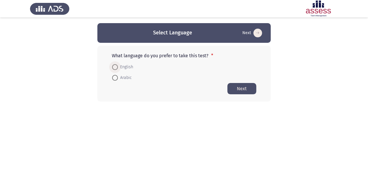
click at [117, 67] on span at bounding box center [115, 67] width 6 height 6
click at [117, 67] on input "English" at bounding box center [115, 67] width 6 height 6
radio input "true"
click at [242, 85] on button "Next" at bounding box center [242, 88] width 29 height 11
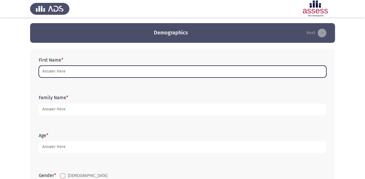
click at [115, 73] on input "First Name *" at bounding box center [182, 72] width 287 height 12
type input "s"
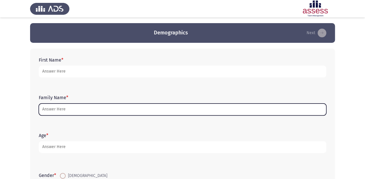
click at [124, 111] on input "Family Name *" at bounding box center [182, 110] width 287 height 12
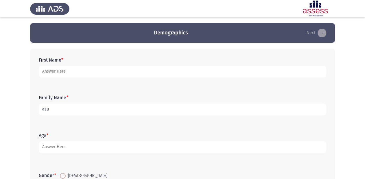
type input "asu"
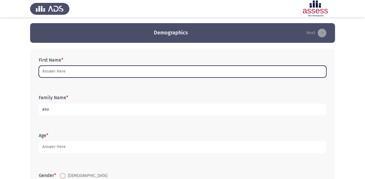
click at [121, 69] on input "First Name *" at bounding box center [182, 72] width 287 height 12
type input "s"
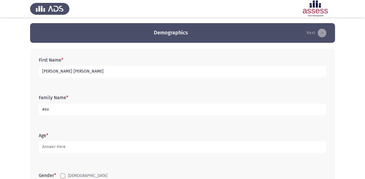
type input "[PERSON_NAME] [PERSON_NAME]"
click at [171, 111] on input "asu" at bounding box center [182, 110] width 287 height 12
type input "a"
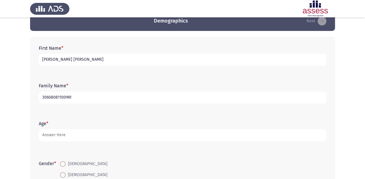
scroll to position [23, 0]
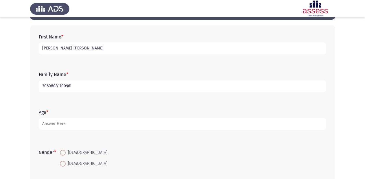
type input "30608081100961"
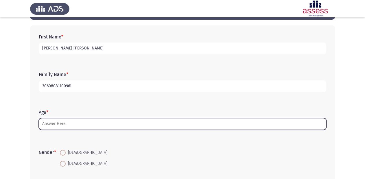
click at [81, 123] on input "Age *" at bounding box center [182, 124] width 287 height 12
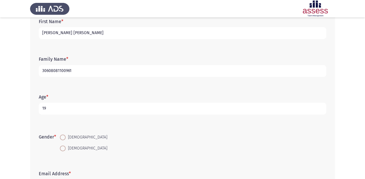
scroll to position [46, 0]
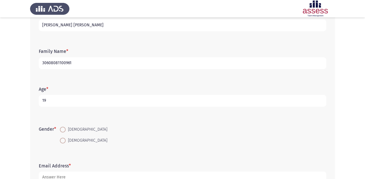
type input "19"
click at [62, 140] on span at bounding box center [63, 141] width 6 height 6
click at [62, 140] on input "[DEMOGRAPHIC_DATA]" at bounding box center [63, 141] width 6 height 6
radio input "true"
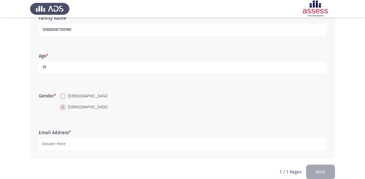
scroll to position [88, 0]
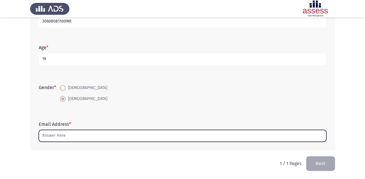
click at [78, 132] on input "Email Address *" at bounding box center [182, 136] width 287 height 12
type input "س"
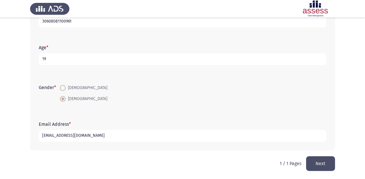
type input "[EMAIL_ADDRESS][DOMAIN_NAME]"
click at [320, 156] on button "Next" at bounding box center [320, 163] width 29 height 15
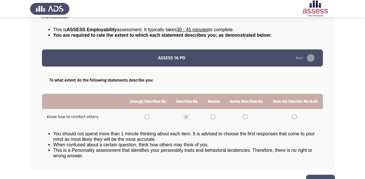
scroll to position [62, 0]
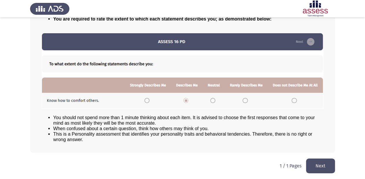
click at [328, 163] on button "Next" at bounding box center [320, 165] width 29 height 15
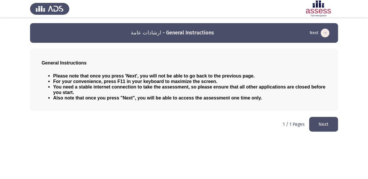
click at [320, 122] on button "Next" at bounding box center [323, 124] width 29 height 15
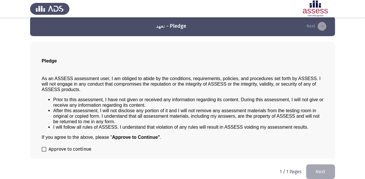
scroll to position [13, 0]
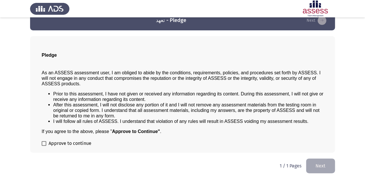
click at [44, 146] on label "Approve to continue" at bounding box center [67, 143] width 50 height 7
click at [44, 146] on input "Approve to continue" at bounding box center [44, 146] width 0 height 0
checkbox input "true"
click at [324, 167] on button "Next" at bounding box center [320, 165] width 29 height 15
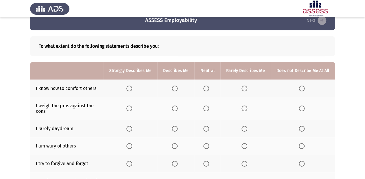
scroll to position [23, 0]
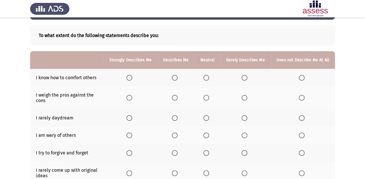
click at [130, 78] on span "Select an option" at bounding box center [129, 78] width 6 height 6
click at [130, 78] on input "Select an option" at bounding box center [129, 78] width 6 height 6
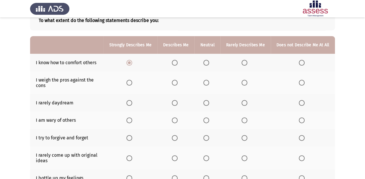
scroll to position [46, 0]
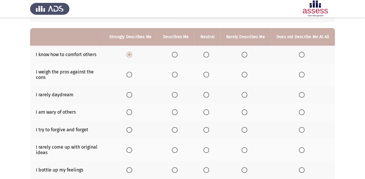
click at [178, 75] on span "Select an option" at bounding box center [175, 75] width 6 height 6
click at [178, 75] on input "Select an option" at bounding box center [175, 75] width 6 height 6
click at [303, 95] on span "Select an option" at bounding box center [302, 95] width 6 height 6
click at [303, 95] on input "Select an option" at bounding box center [302, 95] width 6 height 6
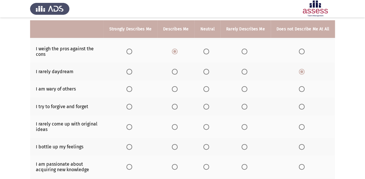
scroll to position [93, 0]
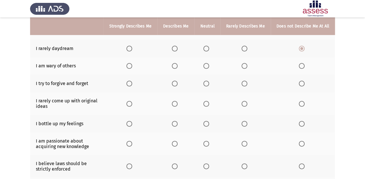
click at [243, 68] on span "Select an option" at bounding box center [244, 66] width 6 height 6
click at [243, 68] on input "Select an option" at bounding box center [244, 66] width 6 height 6
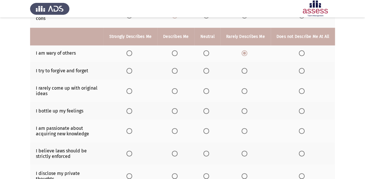
scroll to position [116, 0]
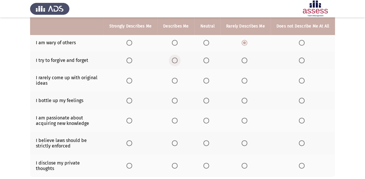
click at [176, 62] on span "Select an option" at bounding box center [175, 61] width 6 height 6
click at [176, 62] on input "Select an option" at bounding box center [175, 61] width 6 height 6
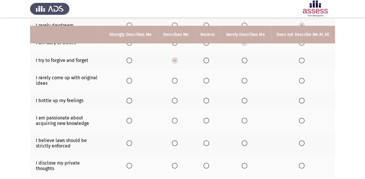
scroll to position [139, 0]
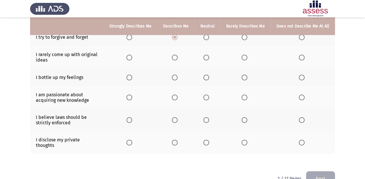
click at [247, 58] on span "Select an option" at bounding box center [244, 58] width 6 height 6
click at [247, 58] on input "Select an option" at bounding box center [244, 58] width 6 height 6
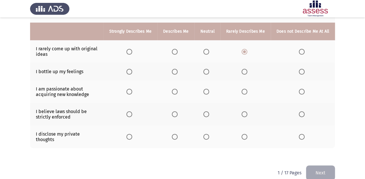
scroll to position [150, 0]
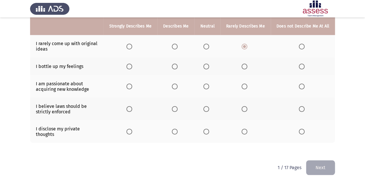
click at [178, 68] on span "Select an option" at bounding box center [175, 67] width 6 height 6
click at [178, 68] on input "Select an option" at bounding box center [175, 67] width 6 height 6
click at [132, 87] on span "Select an option" at bounding box center [129, 87] width 6 height 6
click at [132, 87] on input "Select an option" at bounding box center [129, 87] width 6 height 6
click at [180, 111] on label "Select an option" at bounding box center [176, 109] width 8 height 6
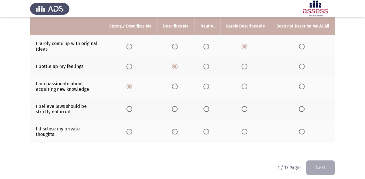
click at [178, 111] on input "Select an option" at bounding box center [175, 109] width 6 height 6
click at [211, 129] on label "Select an option" at bounding box center [207, 132] width 8 height 6
click at [209, 129] on input "Select an option" at bounding box center [206, 132] width 6 height 6
click at [262, 155] on div "To what extent do the following statements describe you: Strongly Describes Me …" at bounding box center [182, 26] width 305 height 267
click at [312, 161] on button "Next" at bounding box center [320, 167] width 29 height 15
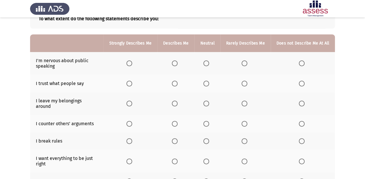
scroll to position [46, 0]
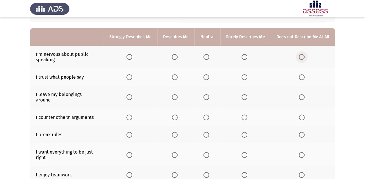
click at [302, 58] on span "Select an option" at bounding box center [302, 57] width 6 height 6
click at [302, 58] on input "Select an option" at bounding box center [302, 57] width 6 height 6
click at [180, 78] on label "Select an option" at bounding box center [176, 77] width 8 height 6
click at [178, 78] on input "Select an option" at bounding box center [175, 77] width 6 height 6
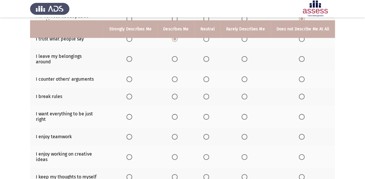
scroll to position [93, 0]
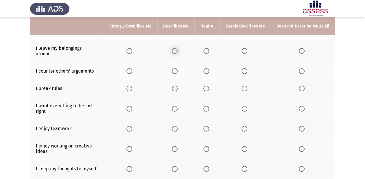
click at [180, 48] on mat-radio-button "Select an option" at bounding box center [176, 51] width 8 height 6
click at [243, 48] on span "Select an option" at bounding box center [244, 51] width 6 height 6
click at [243, 48] on input "Select an option" at bounding box center [244, 51] width 6 height 6
click at [178, 68] on span "Select an option" at bounding box center [175, 71] width 6 height 6
click at [178, 68] on input "Select an option" at bounding box center [175, 71] width 6 height 6
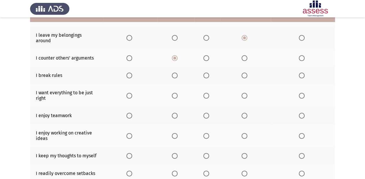
scroll to position [116, 0]
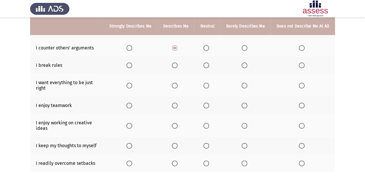
click at [304, 62] on span "Select an option" at bounding box center [302, 65] width 6 height 6
click at [304, 62] on input "Select an option" at bounding box center [302, 65] width 6 height 6
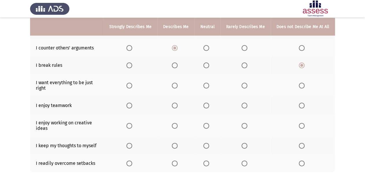
scroll to position [139, 0]
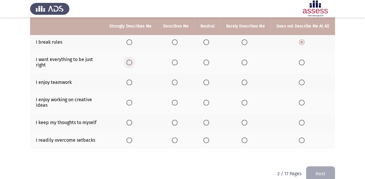
click at [132, 60] on span "Select an option" at bounding box center [129, 63] width 6 height 6
click at [132, 60] on input "Select an option" at bounding box center [129, 63] width 6 height 6
click at [128, 76] on th at bounding box center [131, 82] width 54 height 18
click at [130, 80] on span "Select an option" at bounding box center [129, 83] width 6 height 6
click at [130, 80] on input "Select an option" at bounding box center [129, 83] width 6 height 6
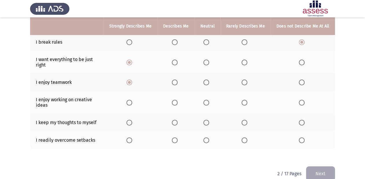
click at [131, 100] on span "Select an option" at bounding box center [129, 103] width 6 height 6
click at [131, 100] on input "Select an option" at bounding box center [129, 103] width 6 height 6
click at [132, 120] on span "Select an option" at bounding box center [129, 123] width 6 height 6
click at [132, 120] on input "Select an option" at bounding box center [129, 123] width 6 height 6
click at [176, 137] on span "Select an option" at bounding box center [175, 140] width 6 height 6
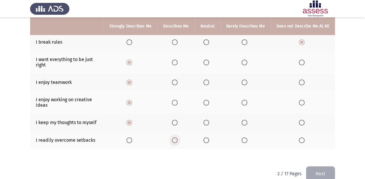
click at [176, 137] on input "Select an option" at bounding box center [175, 140] width 6 height 6
click at [317, 172] on button "Next" at bounding box center [320, 173] width 29 height 15
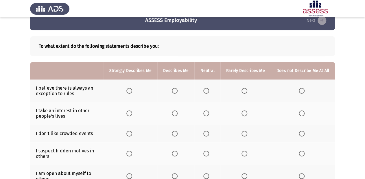
scroll to position [23, 0]
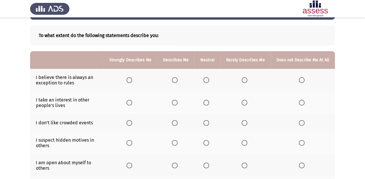
click at [178, 82] on span "Select an option" at bounding box center [175, 80] width 6 height 6
click at [178, 82] on input "Select an option" at bounding box center [175, 80] width 6 height 6
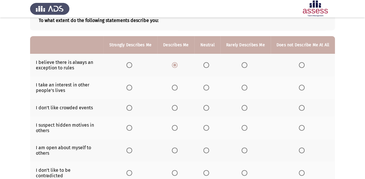
scroll to position [46, 0]
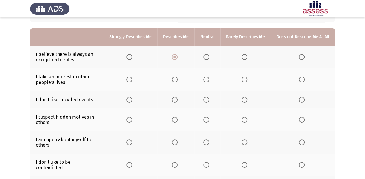
click at [247, 79] on span "Select an option" at bounding box center [244, 80] width 6 height 6
click at [247, 79] on input "Select an option" at bounding box center [244, 80] width 6 height 6
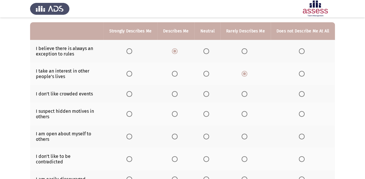
scroll to position [69, 0]
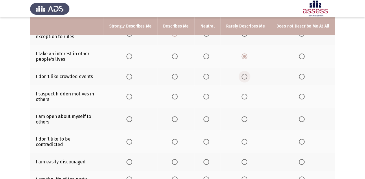
click at [244, 78] on span "Select an option" at bounding box center [244, 77] width 6 height 6
click at [244, 78] on input "Select an option" at bounding box center [244, 77] width 6 height 6
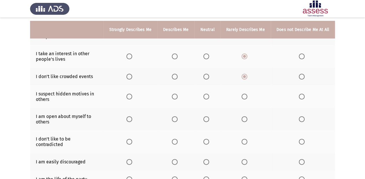
scroll to position [93, 0]
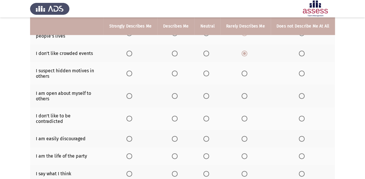
click at [130, 75] on span "Select an option" at bounding box center [129, 74] width 6 height 6
click at [130, 75] on input "Select an option" at bounding box center [129, 74] width 6 height 6
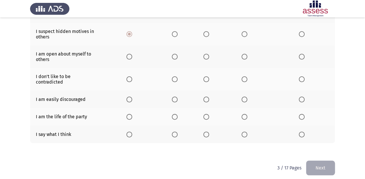
scroll to position [132, 0]
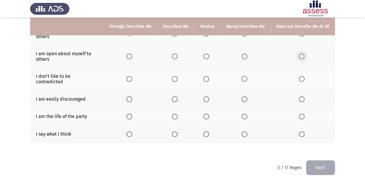
click at [303, 55] on span "Select an option" at bounding box center [302, 56] width 6 height 6
click at [303, 55] on input "Select an option" at bounding box center [302, 56] width 6 height 6
click at [178, 77] on span "Select an option" at bounding box center [175, 79] width 6 height 6
click at [178, 77] on input "Select an option" at bounding box center [175, 79] width 6 height 6
click at [303, 96] on span "Select an option" at bounding box center [302, 99] width 6 height 6
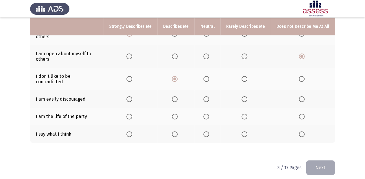
click at [303, 96] on input "Select an option" at bounding box center [302, 99] width 6 height 6
click at [177, 114] on span "Select an option" at bounding box center [175, 117] width 6 height 6
click at [177, 114] on input "Select an option" at bounding box center [175, 117] width 6 height 6
click at [244, 131] on span "Select an option" at bounding box center [244, 134] width 6 height 6
click at [244, 131] on input "Select an option" at bounding box center [244, 134] width 6 height 6
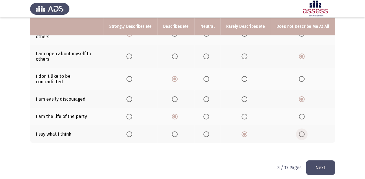
click at [304, 132] on span "Select an option" at bounding box center [302, 134] width 6 height 6
click at [304, 132] on input "Select an option" at bounding box center [302, 134] width 6 height 6
click at [317, 162] on button "Next" at bounding box center [320, 167] width 29 height 15
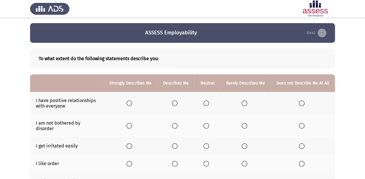
scroll to position [23, 0]
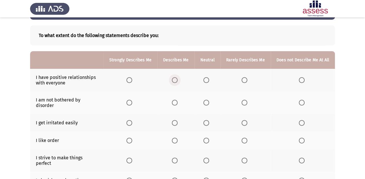
click at [177, 79] on span "Select an option" at bounding box center [175, 80] width 6 height 6
click at [177, 79] on input "Select an option" at bounding box center [175, 80] width 6 height 6
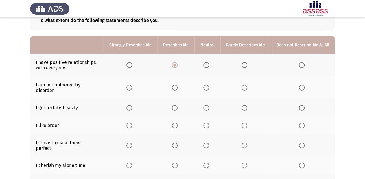
scroll to position [46, 0]
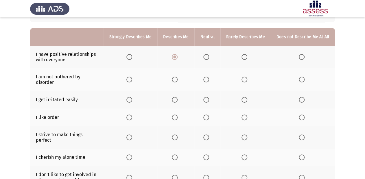
click at [176, 80] on span "Select an option" at bounding box center [175, 80] width 6 height 6
click at [176, 80] on input "Select an option" at bounding box center [175, 80] width 6 height 6
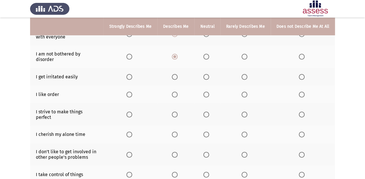
scroll to position [69, 0]
click at [246, 74] on span "Select an option" at bounding box center [244, 77] width 6 height 6
click at [246, 74] on input "Select an option" at bounding box center [244, 77] width 6 height 6
click at [178, 92] on span "Select an option" at bounding box center [175, 94] width 6 height 6
click at [178, 92] on input "Select an option" at bounding box center [175, 94] width 6 height 6
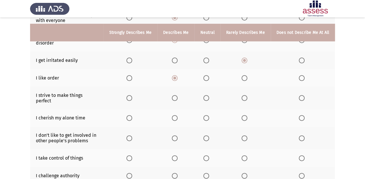
scroll to position [93, 0]
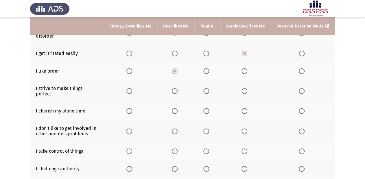
click at [130, 88] on span "Select an option" at bounding box center [129, 91] width 6 height 6
click at [130, 88] on input "Select an option" at bounding box center [129, 91] width 6 height 6
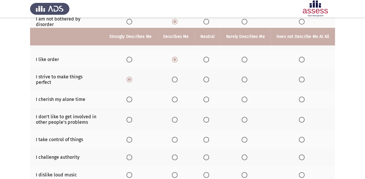
scroll to position [116, 0]
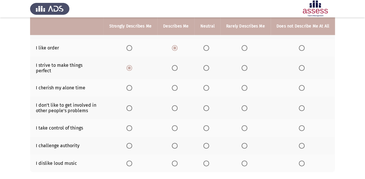
click at [173, 79] on th at bounding box center [175, 88] width 37 height 18
click at [174, 85] on span "Select an option" at bounding box center [175, 88] width 6 height 6
click at [174, 85] on input "Select an option" at bounding box center [175, 88] width 6 height 6
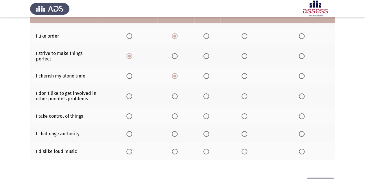
scroll to position [139, 0]
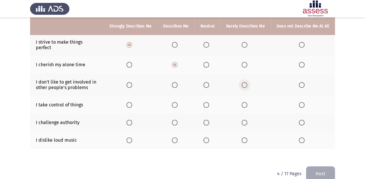
click at [246, 82] on span "Select an option" at bounding box center [244, 85] width 6 height 6
click at [246, 82] on input "Select an option" at bounding box center [244, 85] width 6 height 6
click at [178, 82] on span "Select an option" at bounding box center [175, 85] width 6 height 6
click at [178, 82] on input "Select an option" at bounding box center [175, 85] width 6 height 6
click at [176, 102] on span "Select an option" at bounding box center [175, 105] width 6 height 6
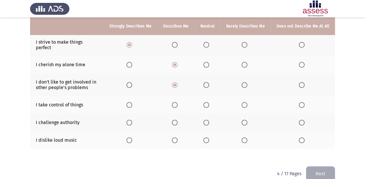
click at [176, 102] on input "Select an option" at bounding box center [175, 105] width 6 height 6
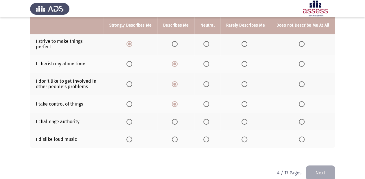
scroll to position [140, 0]
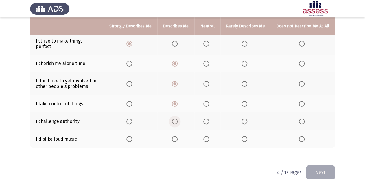
click at [178, 119] on span "Select an option" at bounding box center [175, 122] width 6 height 6
click at [178, 119] on input "Select an option" at bounding box center [175, 122] width 6 height 6
click at [132, 136] on span "Select an option" at bounding box center [129, 139] width 6 height 6
click at [132, 136] on input "Select an option" at bounding box center [129, 139] width 6 height 6
click at [309, 165] on button "Next" at bounding box center [320, 172] width 29 height 15
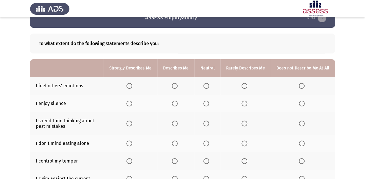
scroll to position [23, 0]
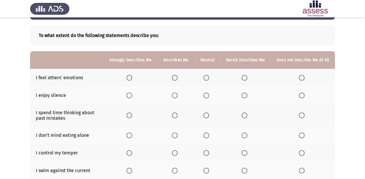
click at [132, 80] on span "Select an option" at bounding box center [129, 78] width 6 height 6
click at [132, 80] on input "Select an option" at bounding box center [129, 78] width 6 height 6
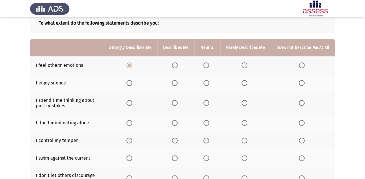
scroll to position [46, 0]
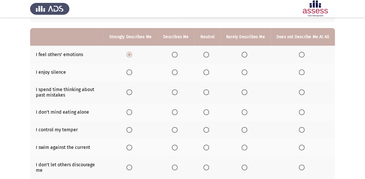
click at [246, 70] on span "Select an option" at bounding box center [244, 72] width 6 height 6
click at [246, 70] on input "Select an option" at bounding box center [244, 72] width 6 height 6
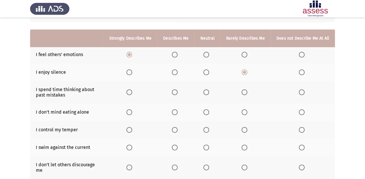
scroll to position [69, 0]
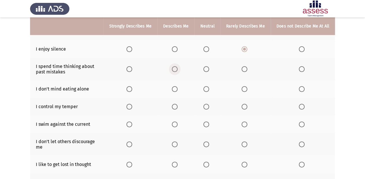
click at [178, 71] on span "Select an option" at bounding box center [175, 69] width 6 height 6
click at [178, 71] on input "Select an option" at bounding box center [175, 69] width 6 height 6
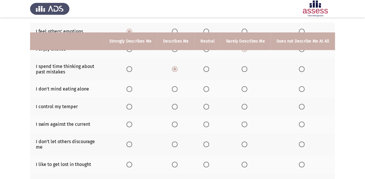
scroll to position [93, 0]
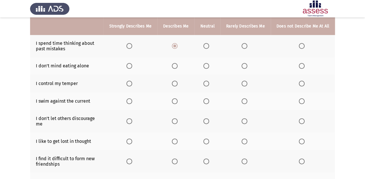
click at [303, 67] on span "Select an option" at bounding box center [302, 66] width 6 height 6
click at [303, 67] on input "Select an option" at bounding box center [302, 66] width 6 height 6
click at [176, 83] on span "Select an option" at bounding box center [175, 84] width 6 height 6
click at [176, 83] on input "Select an option" at bounding box center [175, 84] width 6 height 6
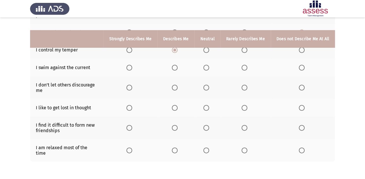
scroll to position [116, 0]
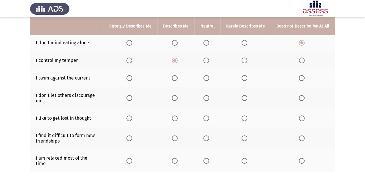
click at [132, 62] on span "Select an option" at bounding box center [129, 61] width 6 height 6
click at [132, 62] on input "Select an option" at bounding box center [129, 61] width 6 height 6
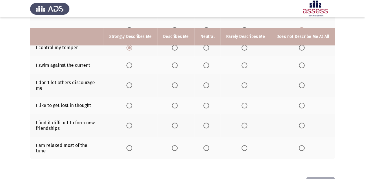
scroll to position [139, 0]
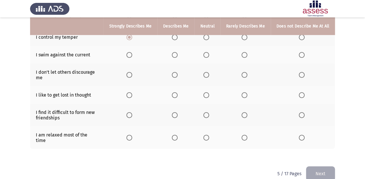
click at [247, 56] on span "Select an option" at bounding box center [244, 55] width 6 height 6
click at [247, 56] on input "Select an option" at bounding box center [244, 55] width 6 height 6
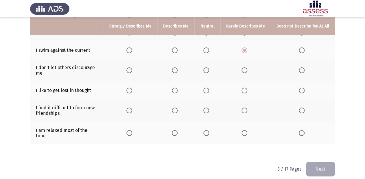
scroll to position [145, 0]
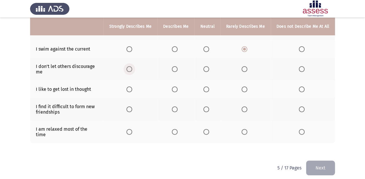
click at [132, 67] on span "Select an option" at bounding box center [129, 69] width 6 height 6
click at [132, 67] on input "Select an option" at bounding box center [129, 69] width 6 height 6
click at [180, 91] on label "Select an option" at bounding box center [176, 89] width 8 height 6
click at [178, 91] on input "Select an option" at bounding box center [175, 89] width 6 height 6
click at [298, 112] on th at bounding box center [303, 109] width 64 height 23
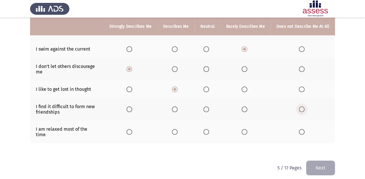
click at [299, 111] on span "Select an option" at bounding box center [302, 109] width 6 height 6
click at [299, 111] on input "Select an option" at bounding box center [302, 109] width 6 height 6
click at [178, 130] on span "Select an option" at bounding box center [175, 132] width 6 height 6
click at [178, 130] on input "Select an option" at bounding box center [175, 132] width 6 height 6
click at [316, 160] on button "Next" at bounding box center [320, 167] width 29 height 15
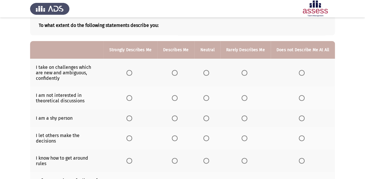
scroll to position [23, 0]
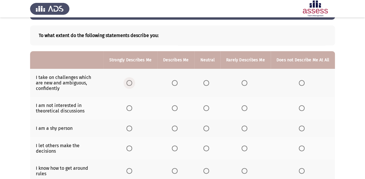
click at [132, 83] on span "Select an option" at bounding box center [129, 83] width 6 height 6
click at [132, 83] on input "Select an option" at bounding box center [129, 83] width 6 height 6
click at [246, 109] on span "Select an option" at bounding box center [244, 108] width 6 height 6
click at [246, 109] on input "Select an option" at bounding box center [244, 108] width 6 height 6
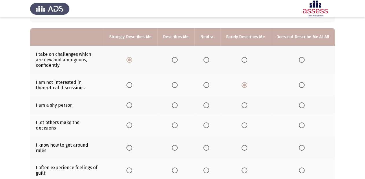
click at [132, 106] on span "Select an option" at bounding box center [129, 105] width 6 height 6
click at [132, 106] on input "Select an option" at bounding box center [129, 105] width 6 height 6
click at [245, 106] on span "Select an option" at bounding box center [244, 105] width 6 height 6
click at [245, 106] on input "Select an option" at bounding box center [244, 105] width 6 height 6
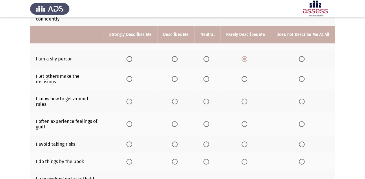
scroll to position [116, 0]
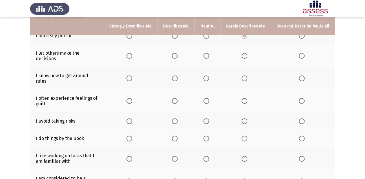
click at [302, 57] on span "Select an option" at bounding box center [302, 56] width 6 height 6
click at [302, 57] on input "Select an option" at bounding box center [302, 56] width 6 height 6
click at [132, 75] on span "Select an option" at bounding box center [129, 78] width 6 height 6
click at [132, 75] on input "Select an option" at bounding box center [129, 78] width 6 height 6
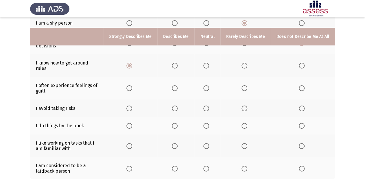
scroll to position [139, 0]
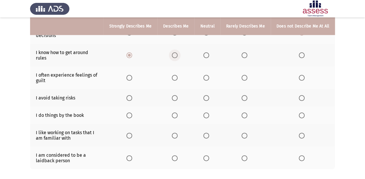
click at [180, 52] on label "Select an option" at bounding box center [176, 55] width 8 height 6
click at [178, 52] on input "Select an option" at bounding box center [175, 55] width 6 height 6
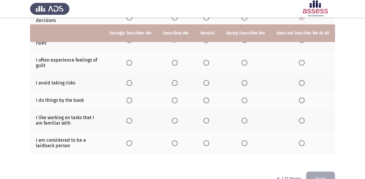
scroll to position [162, 0]
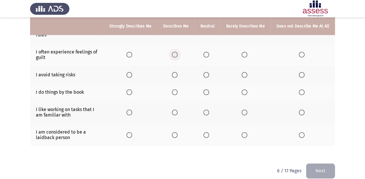
click at [176, 52] on span "Select an option" at bounding box center [175, 55] width 6 height 6
click at [176, 52] on input "Select an option" at bounding box center [175, 55] width 6 height 6
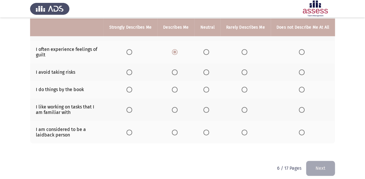
scroll to position [165, 0]
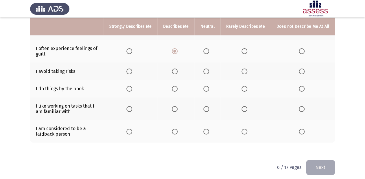
click at [296, 64] on th at bounding box center [303, 71] width 64 height 18
click at [303, 69] on span "Select an option" at bounding box center [302, 72] width 6 height 6
click at [303, 69] on input "Select an option" at bounding box center [302, 72] width 6 height 6
click at [243, 69] on span "Select an option" at bounding box center [244, 72] width 6 height 6
click at [243, 69] on input "Select an option" at bounding box center [244, 72] width 6 height 6
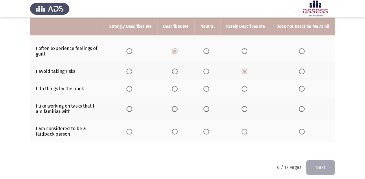
click at [178, 86] on span "Select an option" at bounding box center [175, 89] width 6 height 6
click at [178, 86] on input "Select an option" at bounding box center [175, 89] width 6 height 6
click at [178, 106] on span "Select an option" at bounding box center [175, 109] width 6 height 6
click at [178, 106] on input "Select an option" at bounding box center [175, 109] width 6 height 6
click at [131, 106] on span "Select an option" at bounding box center [129, 109] width 6 height 6
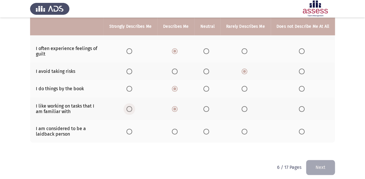
click at [131, 106] on input "Select an option" at bounding box center [129, 109] width 6 height 6
click at [177, 129] on span "Select an option" at bounding box center [175, 132] width 6 height 6
click at [177, 129] on input "Select an option" at bounding box center [175, 132] width 6 height 6
click at [327, 160] on button "Next" at bounding box center [320, 167] width 29 height 15
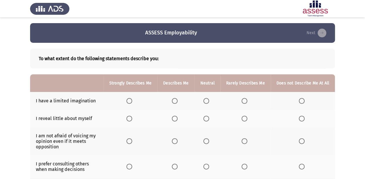
scroll to position [23, 0]
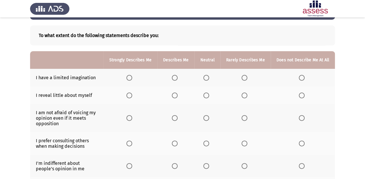
click at [302, 76] on span "Select an option" at bounding box center [302, 78] width 6 height 6
click at [302, 76] on input "Select an option" at bounding box center [302, 78] width 6 height 6
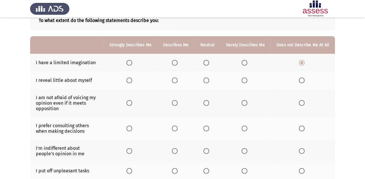
scroll to position [46, 0]
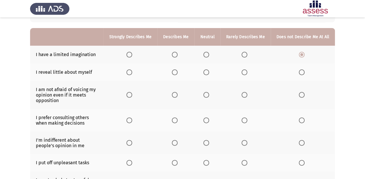
click at [249, 73] on label "Select an option" at bounding box center [245, 72] width 8 height 6
click at [247, 73] on input "Select an option" at bounding box center [244, 72] width 6 height 6
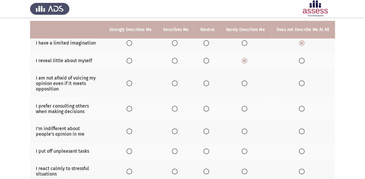
scroll to position [69, 0]
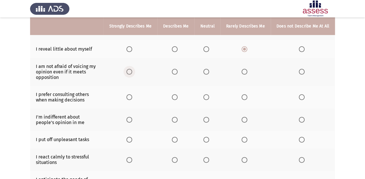
click at [132, 73] on span "Select an option" at bounding box center [129, 72] width 6 height 6
click at [132, 73] on input "Select an option" at bounding box center [129, 72] width 6 height 6
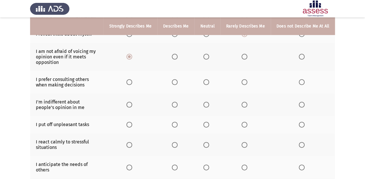
scroll to position [93, 0]
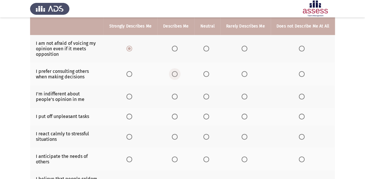
click at [176, 74] on span "Select an option" at bounding box center [175, 74] width 6 height 6
click at [176, 74] on input "Select an option" at bounding box center [175, 74] width 6 height 6
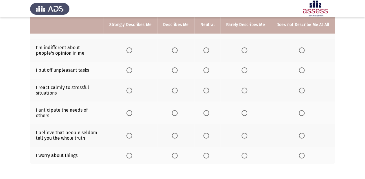
scroll to position [116, 0]
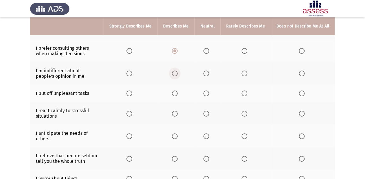
click at [178, 76] on span "Select an option" at bounding box center [175, 74] width 6 height 6
click at [178, 76] on input "Select an option" at bounding box center [175, 74] width 6 height 6
click at [243, 92] on span "Select an option" at bounding box center [244, 94] width 6 height 6
click at [243, 92] on input "Select an option" at bounding box center [244, 94] width 6 height 6
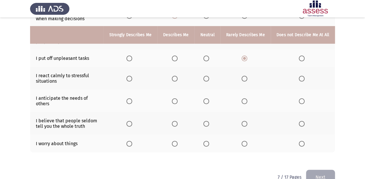
scroll to position [162, 0]
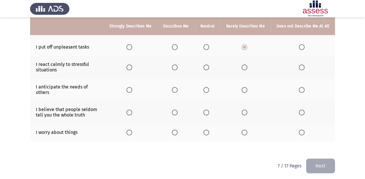
click at [176, 66] on span "Select an option" at bounding box center [175, 67] width 6 height 6
click at [176, 66] on input "Select an option" at bounding box center [175, 67] width 6 height 6
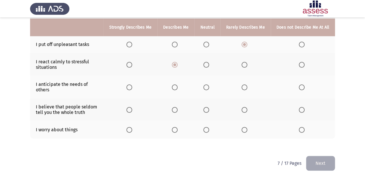
scroll to position [165, 0]
click at [176, 87] on span "Select an option" at bounding box center [175, 87] width 6 height 6
click at [176, 87] on input "Select an option" at bounding box center [175, 87] width 6 height 6
click at [249, 89] on label "Select an option" at bounding box center [245, 87] width 8 height 6
click at [247, 89] on input "Select an option" at bounding box center [244, 87] width 6 height 6
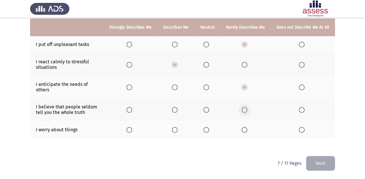
click at [249, 108] on label "Select an option" at bounding box center [245, 110] width 8 height 6
click at [247, 108] on input "Select an option" at bounding box center [244, 110] width 6 height 6
click at [134, 132] on label "Select an option" at bounding box center [130, 130] width 8 height 6
click at [132, 132] on input "Select an option" at bounding box center [129, 130] width 6 height 6
click at [178, 132] on span "Select an option" at bounding box center [175, 130] width 6 height 6
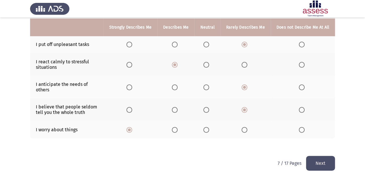
click at [178, 132] on input "Select an option" at bounding box center [175, 130] width 6 height 6
click at [134, 128] on label "Select an option" at bounding box center [130, 130] width 8 height 6
click at [132, 128] on input "Select an option" at bounding box center [129, 130] width 6 height 6
click at [328, 165] on button "Next" at bounding box center [320, 163] width 29 height 15
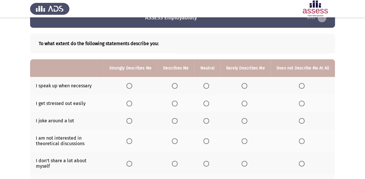
scroll to position [23, 0]
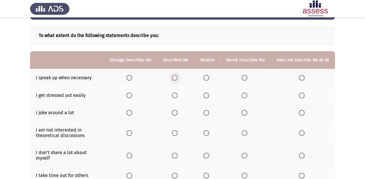
click at [177, 80] on span "Select an option" at bounding box center [175, 78] width 6 height 6
click at [177, 80] on input "Select an option" at bounding box center [175, 78] width 6 height 6
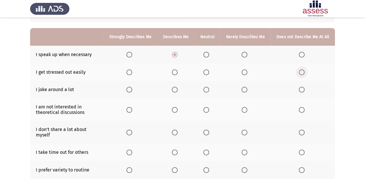
click at [304, 73] on span "Select an option" at bounding box center [302, 72] width 6 height 6
click at [304, 73] on input "Select an option" at bounding box center [302, 72] width 6 height 6
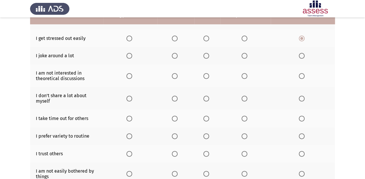
scroll to position [69, 0]
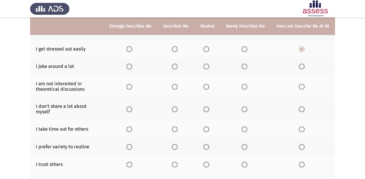
click at [247, 68] on span "Select an option" at bounding box center [244, 67] width 6 height 6
click at [247, 68] on input "Select an option" at bounding box center [244, 67] width 6 height 6
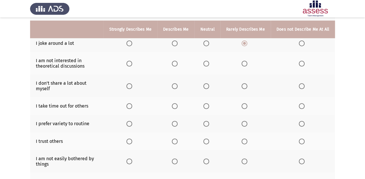
scroll to position [116, 0]
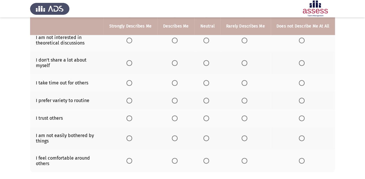
click at [246, 43] on span "Select an option" at bounding box center [244, 41] width 6 height 6
click at [246, 43] on input "Select an option" at bounding box center [244, 41] width 6 height 6
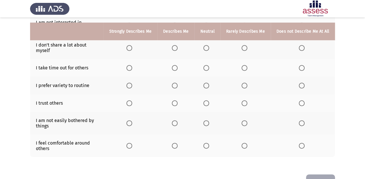
scroll to position [139, 0]
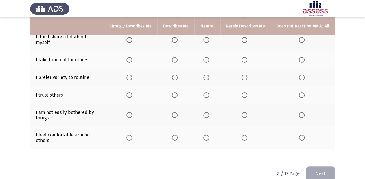
click at [132, 42] on span "Select an option" at bounding box center [129, 40] width 6 height 6
click at [132, 42] on input "Select an option" at bounding box center [129, 40] width 6 height 6
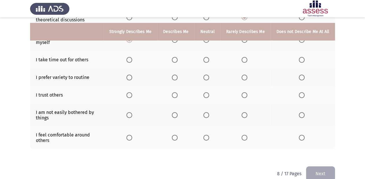
scroll to position [150, 0]
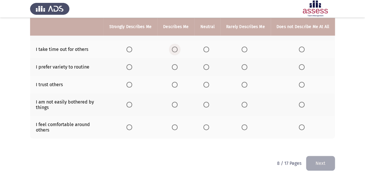
click at [176, 50] on span "Select an option" at bounding box center [175, 50] width 6 height 6
click at [176, 50] on input "Select an option" at bounding box center [175, 50] width 6 height 6
click at [175, 69] on span "Select an option" at bounding box center [175, 67] width 6 height 6
click at [175, 69] on input "Select an option" at bounding box center [175, 67] width 6 height 6
click at [175, 82] on span "Select an option" at bounding box center [175, 85] width 6 height 6
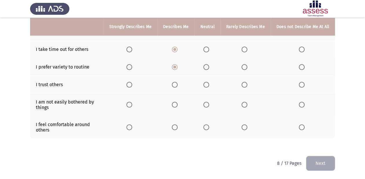
click at [175, 82] on input "Select an option" at bounding box center [175, 85] width 6 height 6
click at [180, 107] on label "Select an option" at bounding box center [176, 105] width 8 height 6
click at [178, 107] on input "Select an option" at bounding box center [175, 105] width 6 height 6
click at [180, 126] on label "Select an option" at bounding box center [176, 127] width 8 height 6
click at [178, 126] on input "Select an option" at bounding box center [175, 127] width 6 height 6
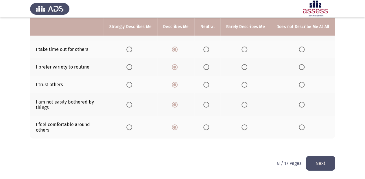
click at [327, 163] on button "Next" at bounding box center [320, 163] width 29 height 15
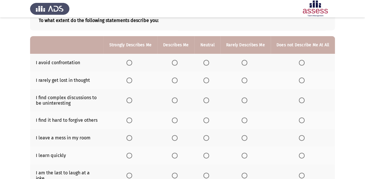
scroll to position [46, 0]
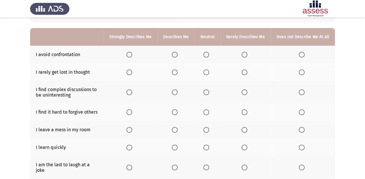
click at [177, 56] on span "Select an option" at bounding box center [175, 55] width 6 height 6
click at [177, 56] on input "Select an option" at bounding box center [175, 55] width 6 height 6
click at [177, 73] on span "Select an option" at bounding box center [175, 72] width 6 height 6
click at [177, 73] on input "Select an option" at bounding box center [175, 72] width 6 height 6
click at [245, 71] on span "Select an option" at bounding box center [244, 72] width 6 height 6
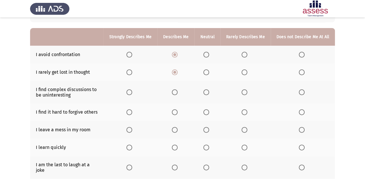
click at [245, 71] on input "Select an option" at bounding box center [244, 72] width 6 height 6
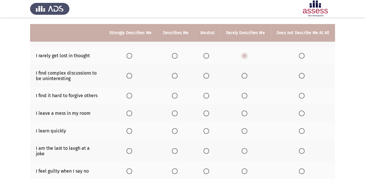
scroll to position [69, 0]
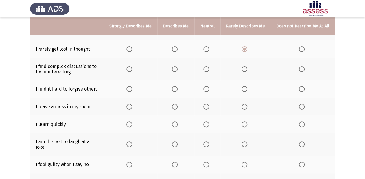
click at [177, 51] on span "Select an option" at bounding box center [175, 49] width 6 height 6
click at [177, 51] on input "Select an option" at bounding box center [175, 49] width 6 height 6
click at [175, 69] on span "Select an option" at bounding box center [175, 69] width 0 height 0
click at [177, 69] on input "Select an option" at bounding box center [175, 69] width 6 height 6
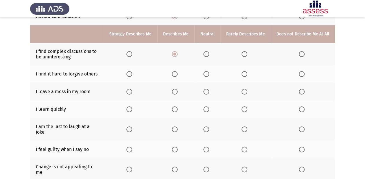
scroll to position [93, 0]
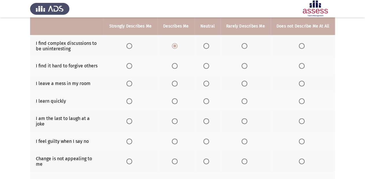
click at [247, 68] on span "Select an option" at bounding box center [244, 66] width 6 height 6
click at [247, 68] on input "Select an option" at bounding box center [244, 66] width 6 height 6
click at [247, 85] on span "Select an option" at bounding box center [244, 84] width 6 height 6
click at [247, 85] on input "Select an option" at bounding box center [244, 84] width 6 height 6
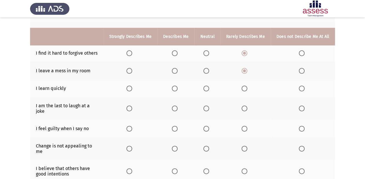
scroll to position [116, 0]
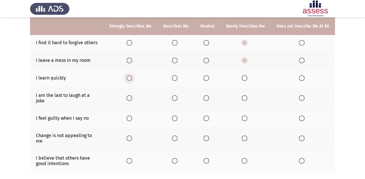
click at [131, 77] on span "Select an option" at bounding box center [129, 78] width 6 height 6
click at [131, 77] on input "Select an option" at bounding box center [129, 78] width 6 height 6
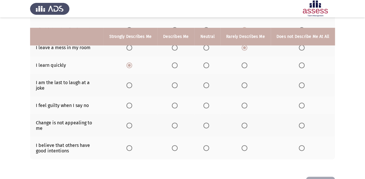
scroll to position [139, 0]
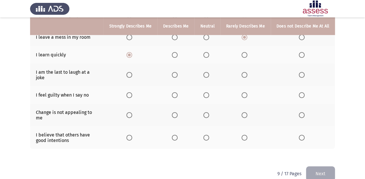
click at [245, 72] on span "Select an option" at bounding box center [244, 75] width 6 height 6
click at [245, 72] on input "Select an option" at bounding box center [244, 75] width 6 height 6
click at [247, 92] on span "Select an option" at bounding box center [244, 95] width 6 height 6
click at [247, 92] on input "Select an option" at bounding box center [244, 95] width 6 height 6
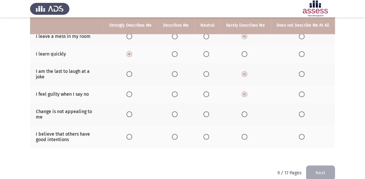
scroll to position [140, 0]
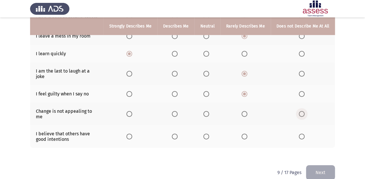
click at [304, 111] on span "Select an option" at bounding box center [302, 114] width 6 height 6
click at [304, 111] on input "Select an option" at bounding box center [302, 114] width 6 height 6
click at [177, 134] on span "Select an option" at bounding box center [175, 137] width 6 height 6
click at [177, 134] on input "Select an option" at bounding box center [175, 137] width 6 height 6
click at [325, 165] on button "Next" at bounding box center [320, 172] width 29 height 15
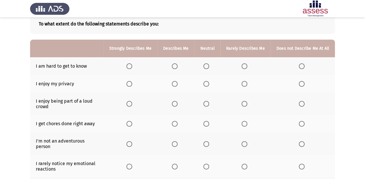
scroll to position [46, 0]
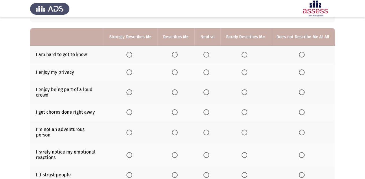
click at [243, 55] on span "Select an option" at bounding box center [244, 55] width 6 height 6
click at [243, 55] on input "Select an option" at bounding box center [244, 55] width 6 height 6
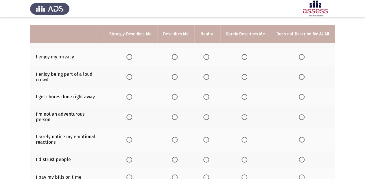
scroll to position [69, 0]
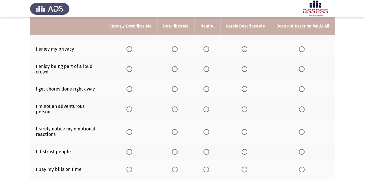
click at [178, 50] on span "Select an option" at bounding box center [175, 49] width 6 height 6
click at [178, 50] on input "Select an option" at bounding box center [175, 49] width 6 height 6
click at [246, 70] on span "Select an option" at bounding box center [244, 69] width 6 height 6
click at [246, 70] on input "Select an option" at bounding box center [244, 69] width 6 height 6
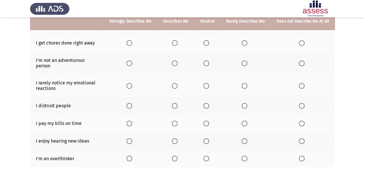
scroll to position [116, 0]
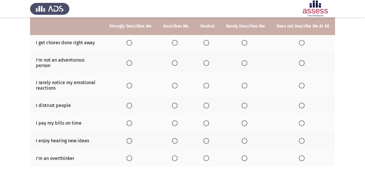
click at [245, 43] on span "Select an option" at bounding box center [244, 43] width 6 height 6
click at [245, 43] on input "Select an option" at bounding box center [244, 43] width 6 height 6
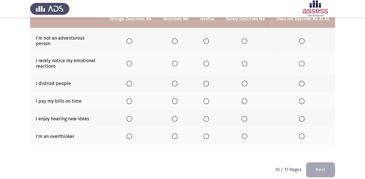
scroll to position [139, 0]
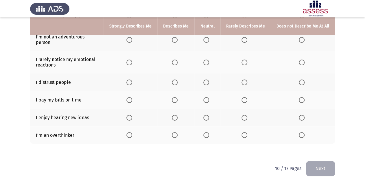
click at [174, 37] on span "Select an option" at bounding box center [175, 40] width 6 height 6
click at [174, 37] on input "Select an option" at bounding box center [175, 40] width 6 height 6
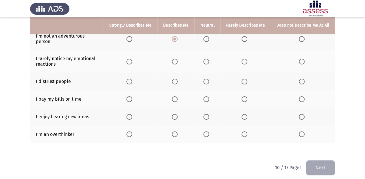
scroll to position [140, 0]
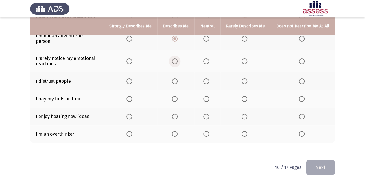
click at [177, 58] on span "Select an option" at bounding box center [175, 61] width 6 height 6
click at [177, 58] on input "Select an option" at bounding box center [175, 61] width 6 height 6
click at [246, 78] on span "Select an option" at bounding box center [244, 81] width 6 height 6
click at [246, 78] on input "Select an option" at bounding box center [244, 81] width 6 height 6
click at [178, 96] on mat-radio-button "Select an option" at bounding box center [176, 99] width 8 height 6
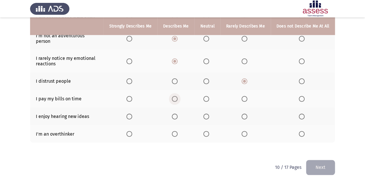
click at [177, 96] on span "Select an option" at bounding box center [175, 99] width 6 height 6
click at [177, 96] on input "Select an option" at bounding box center [175, 99] width 6 height 6
click at [134, 114] on label "Select an option" at bounding box center [130, 117] width 8 height 6
click at [132, 114] on input "Select an option" at bounding box center [129, 117] width 6 height 6
click at [132, 131] on span "Select an option" at bounding box center [129, 134] width 6 height 6
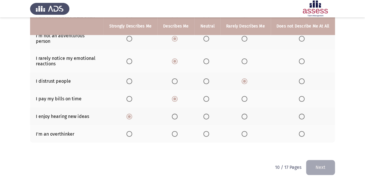
click at [132, 131] on input "Select an option" at bounding box center [129, 134] width 6 height 6
click at [334, 166] on button "Next" at bounding box center [320, 167] width 29 height 15
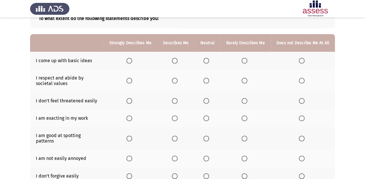
scroll to position [46, 0]
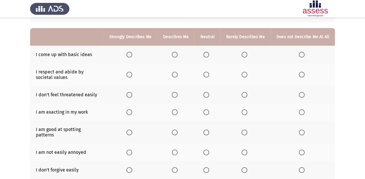
click at [247, 55] on span "Select an option" at bounding box center [244, 55] width 6 height 6
click at [247, 55] on input "Select an option" at bounding box center [244, 55] width 6 height 6
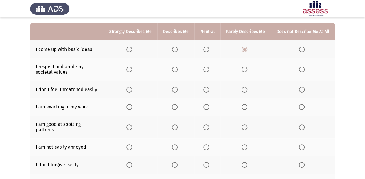
scroll to position [69, 0]
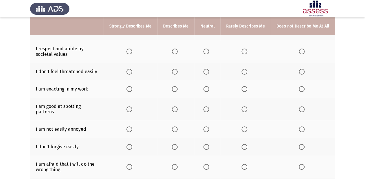
click at [178, 53] on span "Select an option" at bounding box center [175, 52] width 6 height 6
click at [178, 53] on input "Select an option" at bounding box center [175, 52] width 6 height 6
click at [178, 71] on span "Select an option" at bounding box center [175, 72] width 6 height 6
click at [178, 71] on input "Select an option" at bounding box center [175, 72] width 6 height 6
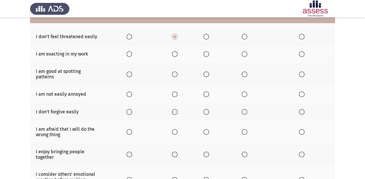
scroll to position [116, 0]
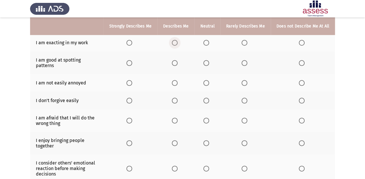
click at [180, 44] on label "Select an option" at bounding box center [176, 43] width 8 height 6
click at [178, 44] on input "Select an option" at bounding box center [175, 43] width 6 height 6
click at [180, 63] on label "Select an option" at bounding box center [176, 63] width 8 height 6
click at [178, 63] on input "Select an option" at bounding box center [175, 63] width 6 height 6
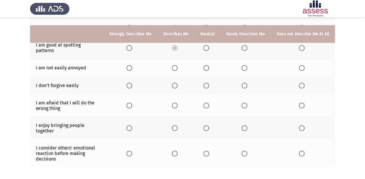
scroll to position [139, 0]
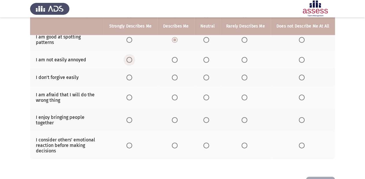
click at [132, 57] on span "Select an option" at bounding box center [129, 60] width 6 height 6
click at [132, 57] on input "Select an option" at bounding box center [129, 60] width 6 height 6
click at [132, 75] on span "Select an option" at bounding box center [129, 78] width 6 height 6
click at [132, 75] on input "Select an option" at bounding box center [129, 78] width 6 height 6
click at [132, 95] on span "Select an option" at bounding box center [129, 98] width 6 height 6
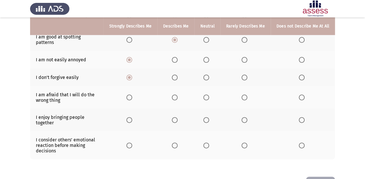
click at [132, 95] on input "Select an option" at bounding box center [129, 98] width 6 height 6
click at [176, 95] on span "Select an option" at bounding box center [175, 98] width 6 height 6
click at [176, 95] on input "Select an option" at bounding box center [175, 98] width 6 height 6
click at [132, 95] on span "Select an option" at bounding box center [129, 98] width 6 height 6
click at [132, 95] on input "Select an option" at bounding box center [129, 98] width 6 height 6
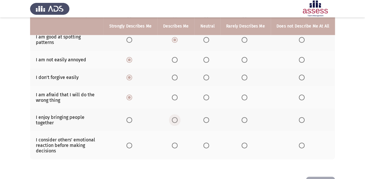
click at [174, 117] on span "Select an option" at bounding box center [175, 120] width 6 height 6
click at [174, 117] on input "Select an option" at bounding box center [175, 120] width 6 height 6
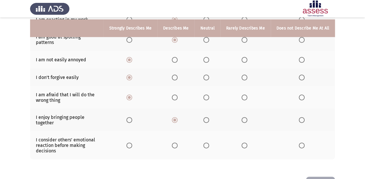
scroll to position [155, 0]
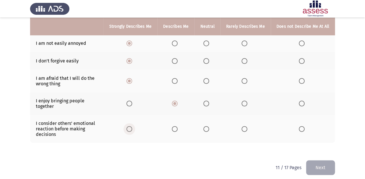
click at [131, 126] on span "Select an option" at bounding box center [129, 129] width 6 height 6
click at [131, 126] on input "Select an option" at bounding box center [129, 129] width 6 height 6
click at [318, 163] on button "Next" at bounding box center [320, 167] width 29 height 15
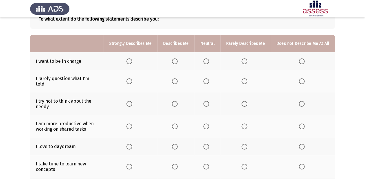
scroll to position [0, 0]
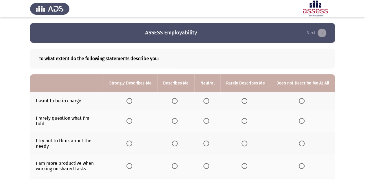
click at [180, 101] on label "Select an option" at bounding box center [176, 101] width 8 height 6
click at [178, 101] on input "Select an option" at bounding box center [175, 101] width 6 height 6
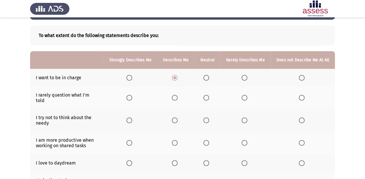
scroll to position [46, 0]
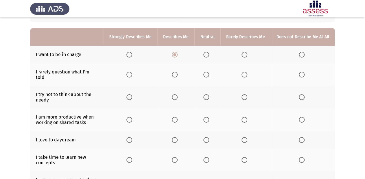
click at [243, 72] on span "Select an option" at bounding box center [244, 75] width 6 height 6
click at [243, 72] on input "Select an option" at bounding box center [244, 75] width 6 height 6
click at [178, 72] on span "Select an option" at bounding box center [175, 75] width 6 height 6
click at [178, 72] on input "Select an option" at bounding box center [175, 75] width 6 height 6
click at [176, 94] on span "Select an option" at bounding box center [175, 97] width 6 height 6
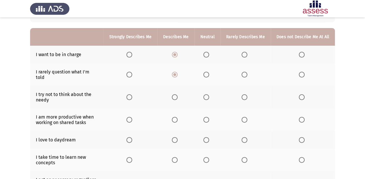
click at [176, 94] on input "Select an option" at bounding box center [175, 97] width 6 height 6
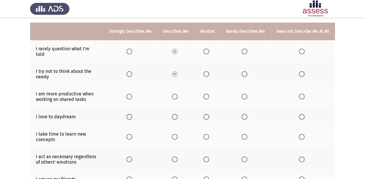
scroll to position [93, 0]
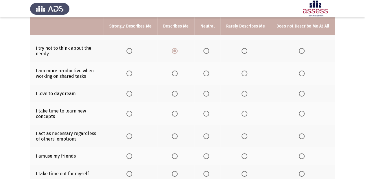
click at [178, 72] on span "Select an option" at bounding box center [175, 74] width 6 height 6
click at [178, 72] on input "Select an option" at bounding box center [175, 74] width 6 height 6
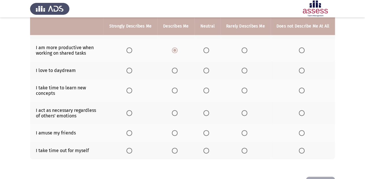
click at [132, 68] on span "Select an option" at bounding box center [129, 71] width 6 height 6
click at [132, 68] on input "Select an option" at bounding box center [129, 71] width 6 height 6
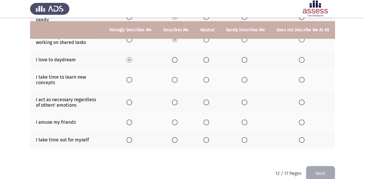
scroll to position [132, 0]
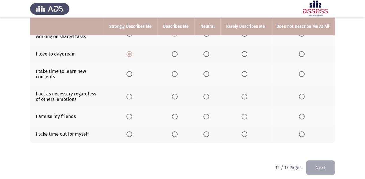
click at [132, 71] on span "Select an option" at bounding box center [129, 74] width 6 height 6
click at [132, 71] on input "Select an option" at bounding box center [129, 74] width 6 height 6
click at [249, 71] on label "Select an option" at bounding box center [245, 74] width 8 height 6
click at [247, 71] on input "Select an option" at bounding box center [244, 74] width 6 height 6
click at [300, 71] on span "Select an option" at bounding box center [302, 74] width 6 height 6
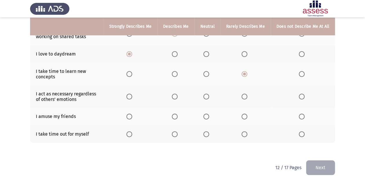
click at [300, 71] on input "Select an option" at bounding box center [302, 74] width 6 height 6
click at [246, 94] on span "Select an option" at bounding box center [244, 97] width 6 height 6
click at [246, 94] on input "Select an option" at bounding box center [244, 97] width 6 height 6
click at [207, 114] on span "Select an option" at bounding box center [206, 117] width 6 height 6
click at [207, 114] on input "Select an option" at bounding box center [206, 117] width 6 height 6
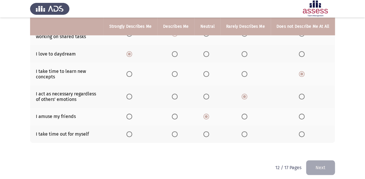
click at [178, 131] on span "Select an option" at bounding box center [175, 134] width 6 height 6
click at [178, 131] on input "Select an option" at bounding box center [175, 134] width 6 height 6
click at [316, 160] on button "Next" at bounding box center [320, 167] width 29 height 15
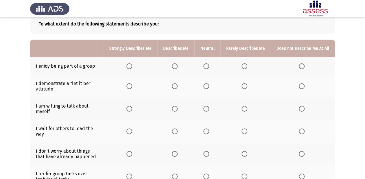
scroll to position [46, 0]
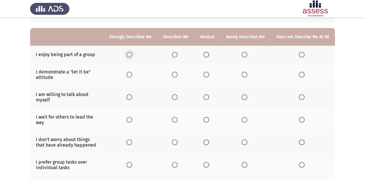
click at [132, 57] on span "Select an option" at bounding box center [129, 55] width 6 height 6
click at [132, 57] on input "Select an option" at bounding box center [129, 55] width 6 height 6
click at [173, 74] on span "Select an option" at bounding box center [175, 75] width 6 height 6
click at [173, 74] on input "Select an option" at bounding box center [175, 75] width 6 height 6
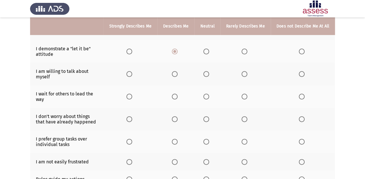
click at [245, 75] on span "Select an option" at bounding box center [244, 74] width 6 height 6
click at [245, 75] on input "Select an option" at bounding box center [244, 74] width 6 height 6
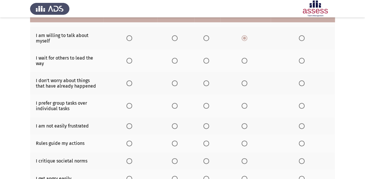
scroll to position [116, 0]
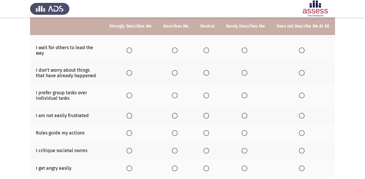
click at [244, 51] on span "Select an option" at bounding box center [244, 50] width 6 height 6
click at [244, 51] on input "Select an option" at bounding box center [244, 50] width 6 height 6
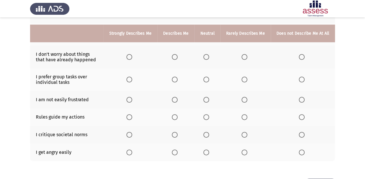
scroll to position [139, 0]
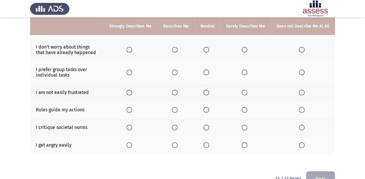
click at [180, 52] on label "Select an option" at bounding box center [176, 50] width 8 height 6
click at [178, 52] on input "Select an option" at bounding box center [175, 50] width 6 height 6
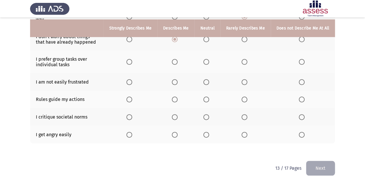
scroll to position [155, 0]
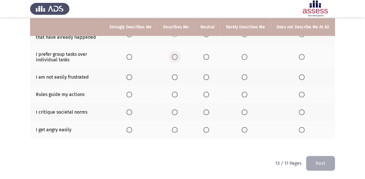
click at [180, 60] on label "Select an option" at bounding box center [176, 57] width 8 height 6
click at [178, 60] on input "Select an option" at bounding box center [175, 57] width 6 height 6
click at [175, 78] on span "Select an option" at bounding box center [175, 77] width 6 height 6
click at [175, 78] on input "Select an option" at bounding box center [175, 77] width 6 height 6
click at [178, 94] on span "Select an option" at bounding box center [175, 95] width 6 height 6
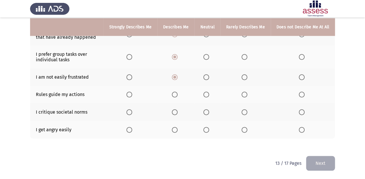
click at [178, 94] on input "Select an option" at bounding box center [175, 95] width 6 height 6
click at [180, 112] on label "Select an option" at bounding box center [176, 112] width 8 height 6
click at [178, 112] on input "Select an option" at bounding box center [175, 112] width 6 height 6
click at [300, 130] on span "Select an option" at bounding box center [302, 130] width 6 height 6
click at [300, 130] on input "Select an option" at bounding box center [302, 130] width 6 height 6
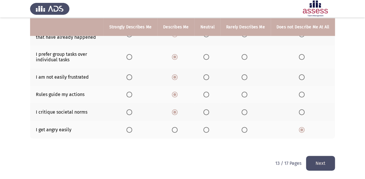
click at [317, 160] on button "Next" at bounding box center [320, 163] width 29 height 15
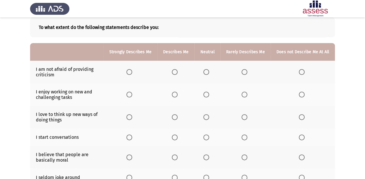
scroll to position [46, 0]
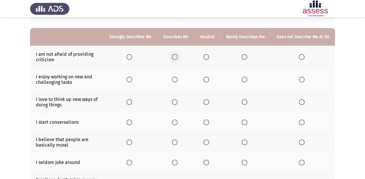
click at [178, 56] on span "Select an option" at bounding box center [175, 57] width 6 height 6
click at [178, 56] on input "Select an option" at bounding box center [175, 57] width 6 height 6
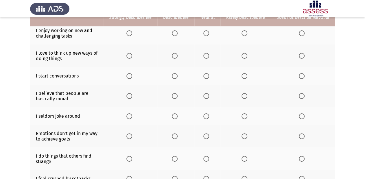
scroll to position [69, 0]
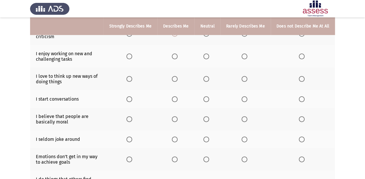
click at [132, 56] on span "Select an option" at bounding box center [129, 56] width 6 height 6
click at [132, 56] on input "Select an option" at bounding box center [129, 56] width 6 height 6
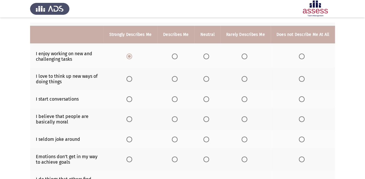
scroll to position [93, 0]
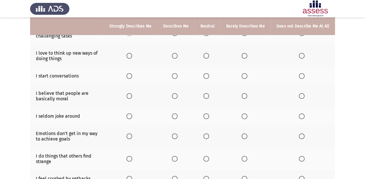
click at [177, 56] on span "Select an option" at bounding box center [175, 56] width 6 height 6
click at [177, 56] on input "Select an option" at bounding box center [175, 56] width 6 height 6
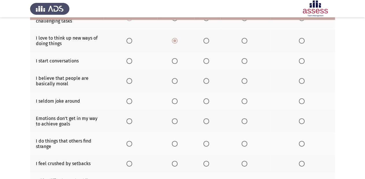
scroll to position [116, 0]
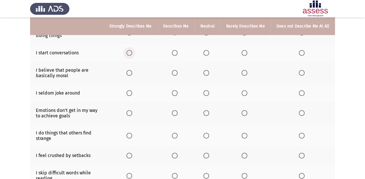
click at [131, 55] on span "Select an option" at bounding box center [129, 53] width 6 height 6
click at [131, 55] on input "Select an option" at bounding box center [129, 53] width 6 height 6
click at [178, 73] on span "Select an option" at bounding box center [175, 73] width 6 height 6
click at [178, 73] on input "Select an option" at bounding box center [175, 73] width 6 height 6
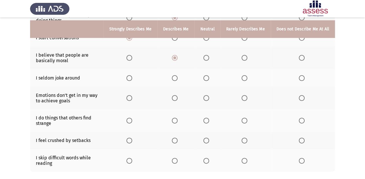
scroll to position [139, 0]
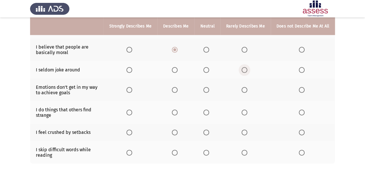
click at [247, 72] on span "Select an option" at bounding box center [244, 70] width 6 height 6
click at [247, 72] on input "Select an option" at bounding box center [244, 70] width 6 height 6
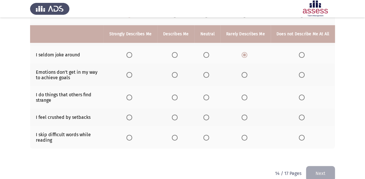
scroll to position [162, 0]
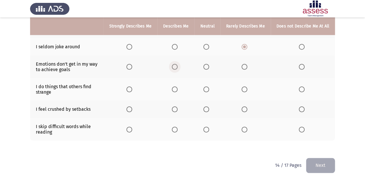
click at [176, 66] on span "Select an option" at bounding box center [175, 67] width 6 height 6
click at [176, 66] on input "Select an option" at bounding box center [175, 67] width 6 height 6
click at [245, 90] on span "Select an option" at bounding box center [244, 89] width 6 height 6
click at [245, 90] on input "Select an option" at bounding box center [244, 89] width 6 height 6
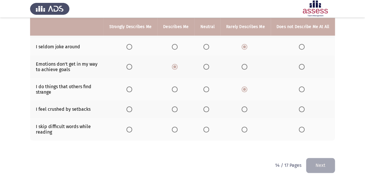
scroll to position [165, 0]
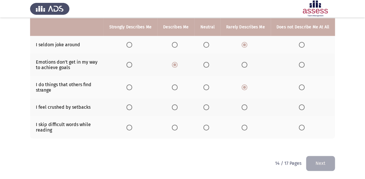
click at [178, 106] on span "Select an option" at bounding box center [175, 107] width 6 height 6
click at [178, 106] on input "Select an option" at bounding box center [175, 107] width 6 height 6
click at [246, 128] on span "Select an option" at bounding box center [244, 128] width 6 height 6
click at [246, 128] on input "Select an option" at bounding box center [244, 128] width 6 height 6
click at [333, 162] on button "Next" at bounding box center [320, 163] width 29 height 15
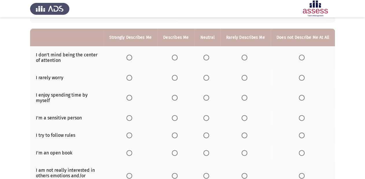
scroll to position [46, 0]
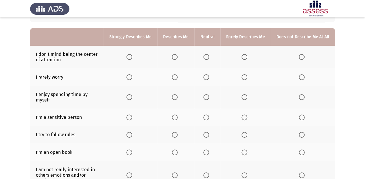
click at [176, 58] on span "Select an option" at bounding box center [175, 57] width 6 height 6
click at [176, 58] on input "Select an option" at bounding box center [175, 57] width 6 height 6
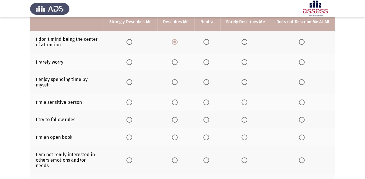
scroll to position [69, 0]
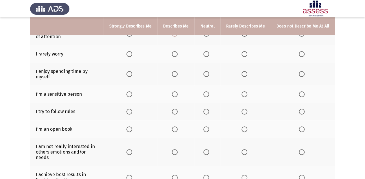
click at [175, 55] on span "Select an option" at bounding box center [175, 54] width 6 height 6
click at [175, 55] on input "Select an option" at bounding box center [175, 54] width 6 height 6
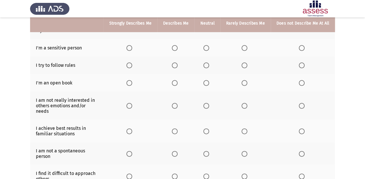
scroll to position [93, 0]
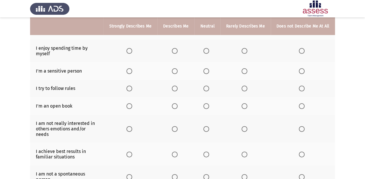
click at [178, 51] on span "Select an option" at bounding box center [175, 51] width 6 height 6
click at [178, 51] on input "Select an option" at bounding box center [175, 51] width 6 height 6
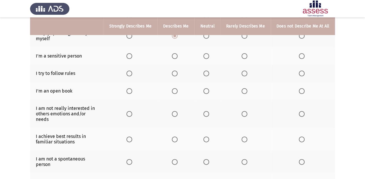
scroll to position [116, 0]
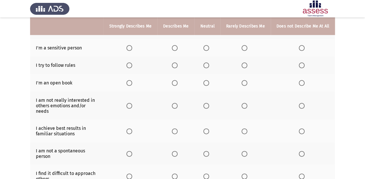
click at [174, 49] on span "Select an option" at bounding box center [175, 48] width 6 height 6
click at [174, 49] on input "Select an option" at bounding box center [175, 48] width 6 height 6
click at [178, 64] on span "Select an option" at bounding box center [175, 65] width 6 height 6
click at [178, 64] on input "Select an option" at bounding box center [175, 65] width 6 height 6
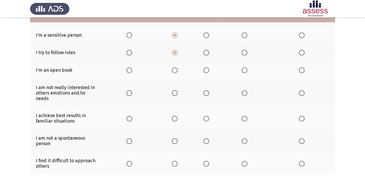
scroll to position [139, 0]
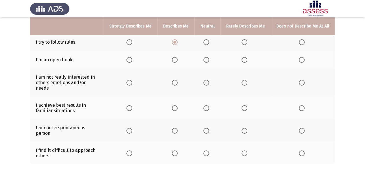
click at [129, 43] on span "Select an option" at bounding box center [129, 42] width 6 height 6
click at [129, 43] on input "Select an option" at bounding box center [129, 42] width 6 height 6
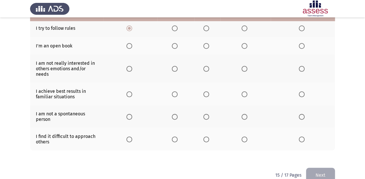
scroll to position [160, 0]
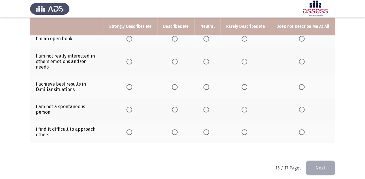
click at [302, 40] on span "Select an option" at bounding box center [302, 39] width 6 height 6
click at [302, 40] on input "Select an option" at bounding box center [302, 39] width 6 height 6
click at [245, 39] on span "Select an option" at bounding box center [244, 39] width 6 height 6
click at [245, 39] on input "Select an option" at bounding box center [244, 39] width 6 height 6
click at [301, 37] on span "Select an option" at bounding box center [302, 39] width 6 height 6
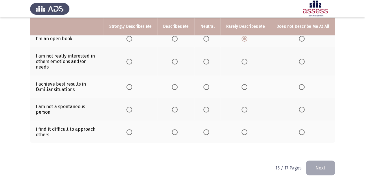
click at [301, 37] on input "Select an option" at bounding box center [302, 39] width 6 height 6
click at [247, 59] on span "Select an option" at bounding box center [244, 62] width 6 height 6
click at [247, 59] on input "Select an option" at bounding box center [244, 62] width 6 height 6
click at [177, 84] on span "Select an option" at bounding box center [175, 87] width 6 height 6
click at [177, 84] on input "Select an option" at bounding box center [175, 87] width 6 height 6
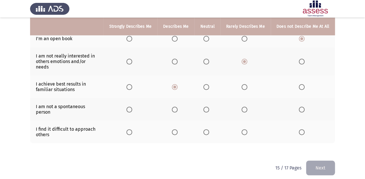
click at [177, 107] on span "Select an option" at bounding box center [175, 110] width 6 height 6
click at [177, 107] on input "Select an option" at bounding box center [175, 110] width 6 height 6
click at [178, 129] on span "Select an option" at bounding box center [175, 132] width 6 height 6
click at [178, 129] on input "Select an option" at bounding box center [175, 132] width 6 height 6
click at [243, 129] on span "Select an option" at bounding box center [244, 132] width 6 height 6
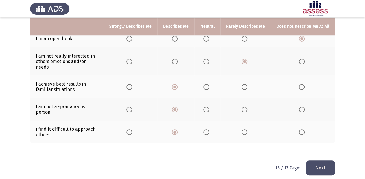
click at [243, 129] on input "Select an option" at bounding box center [244, 132] width 6 height 6
click at [324, 163] on button "Next" at bounding box center [320, 167] width 29 height 15
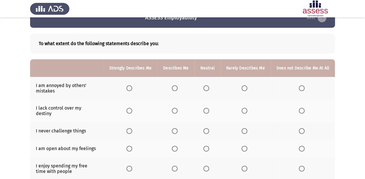
scroll to position [23, 0]
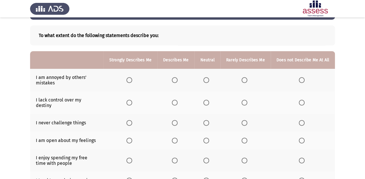
click at [178, 78] on span "Select an option" at bounding box center [175, 80] width 6 height 6
click at [178, 78] on input "Select an option" at bounding box center [175, 80] width 6 height 6
click at [247, 100] on span "Select an option" at bounding box center [244, 103] width 6 height 6
click at [247, 100] on input "Select an option" at bounding box center [244, 103] width 6 height 6
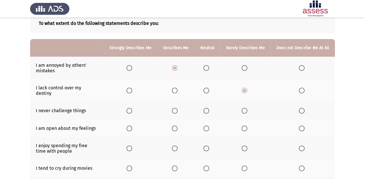
scroll to position [46, 0]
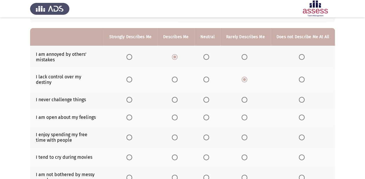
click at [242, 94] on th at bounding box center [245, 100] width 50 height 18
click at [247, 97] on span "Select an option" at bounding box center [244, 100] width 6 height 6
click at [247, 97] on input "Select an option" at bounding box center [244, 100] width 6 height 6
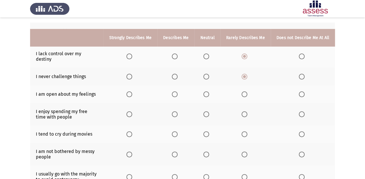
scroll to position [93, 0]
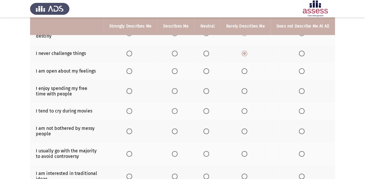
click at [302, 51] on span "Select an option" at bounding box center [302, 54] width 6 height 6
click at [302, 51] on input "Select an option" at bounding box center [302, 54] width 6 height 6
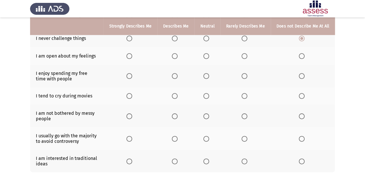
scroll to position [116, 0]
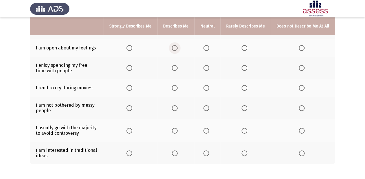
click at [178, 45] on span "Select an option" at bounding box center [175, 48] width 6 height 6
click at [178, 45] on input "Select an option" at bounding box center [175, 48] width 6 height 6
click at [176, 65] on span "Select an option" at bounding box center [175, 68] width 6 height 6
click at [176, 65] on input "Select an option" at bounding box center [175, 68] width 6 height 6
click at [176, 85] on span "Select an option" at bounding box center [175, 88] width 6 height 6
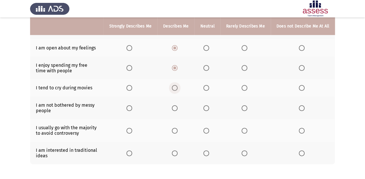
click at [176, 85] on input "Select an option" at bounding box center [175, 88] width 6 height 6
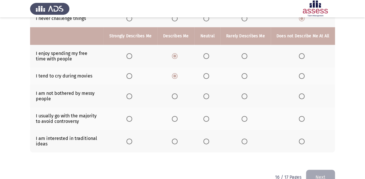
scroll to position [137, 0]
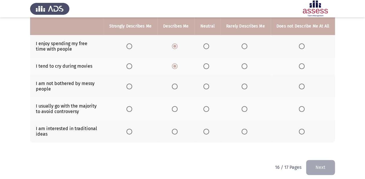
click at [178, 84] on span "Select an option" at bounding box center [175, 87] width 6 height 6
click at [178, 84] on input "Select an option" at bounding box center [175, 87] width 6 height 6
click at [247, 106] on span "Select an option" at bounding box center [244, 109] width 6 height 6
click at [247, 106] on input "Select an option" at bounding box center [244, 109] width 6 height 6
click at [301, 106] on span "Select an option" at bounding box center [302, 109] width 6 height 6
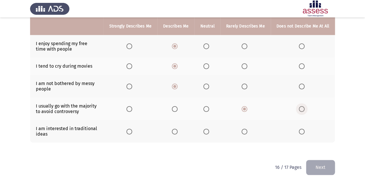
click at [301, 106] on input "Select an option" at bounding box center [302, 109] width 6 height 6
click at [245, 129] on span "Select an option" at bounding box center [244, 132] width 6 height 6
click at [245, 129] on input "Select an option" at bounding box center [244, 132] width 6 height 6
click at [326, 160] on button "Next" at bounding box center [320, 167] width 29 height 15
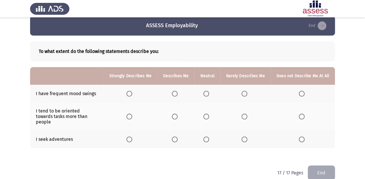
scroll to position [11, 0]
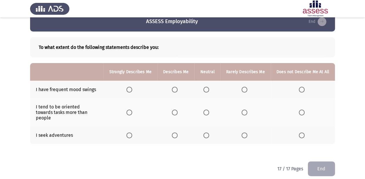
click at [247, 90] on span "Select an option" at bounding box center [244, 90] width 6 height 6
click at [247, 90] on input "Select an option" at bounding box center [244, 90] width 6 height 6
click at [180, 110] on label "Select an option" at bounding box center [176, 113] width 8 height 6
click at [178, 110] on input "Select an option" at bounding box center [175, 113] width 6 height 6
click at [174, 132] on span "Select an option" at bounding box center [175, 135] width 6 height 6
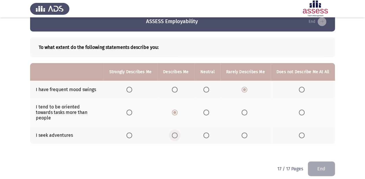
click at [174, 132] on input "Select an option" at bounding box center [175, 135] width 6 height 6
click at [331, 161] on button "End" at bounding box center [321, 168] width 27 height 15
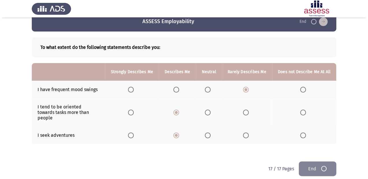
scroll to position [0, 0]
